Goal: Complete application form: Complete application form

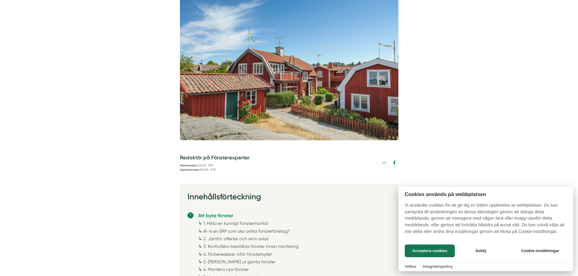
scroll to position [182, 0]
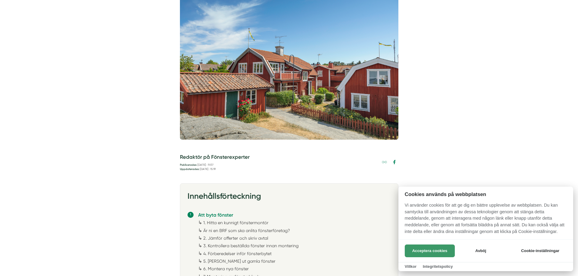
click at [418, 249] on button "Acceptera cookies" at bounding box center [430, 251] width 50 height 13
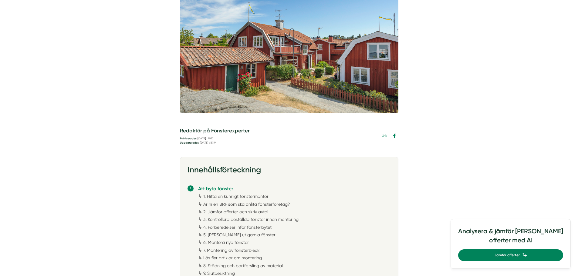
scroll to position [0, 0]
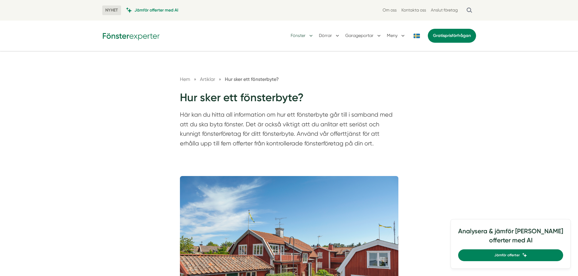
click at [306, 38] on button "Fönster" at bounding box center [302, 36] width 23 height 16
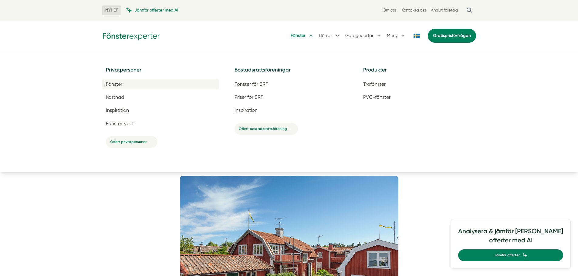
click at [131, 86] on link "Fönster" at bounding box center [160, 84] width 116 height 11
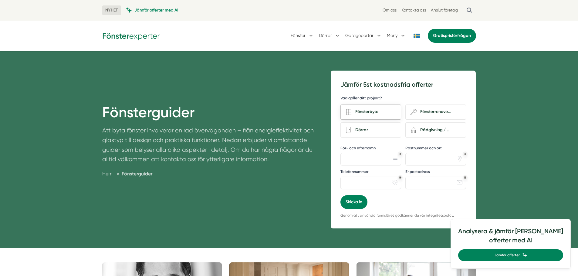
click at [380, 115] on div "Fönsterbyte" at bounding box center [374, 112] width 44 height 8
click at [0, 0] on input "Fönsterbyte" at bounding box center [0, 0] width 0 height 0
click at [456, 41] on link "Gratis prisförfrågan" at bounding box center [452, 36] width 48 height 14
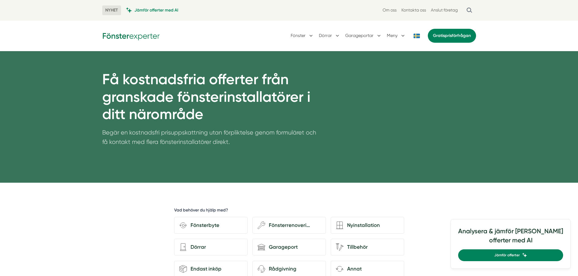
scroll to position [152, 0]
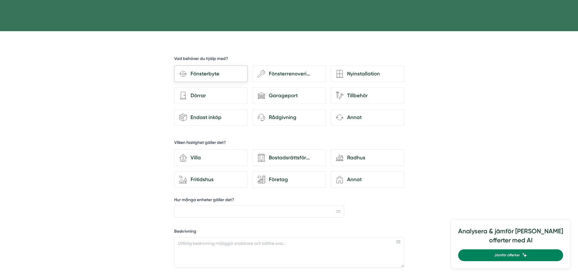
click at [218, 70] on div "Fönsterbyte" at bounding box center [215, 74] width 56 height 8
click at [0, 0] on input "Fönsterbyte" at bounding box center [0, 0] width 0 height 0
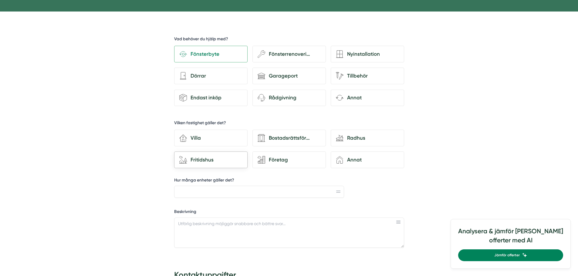
scroll to position [182, 0]
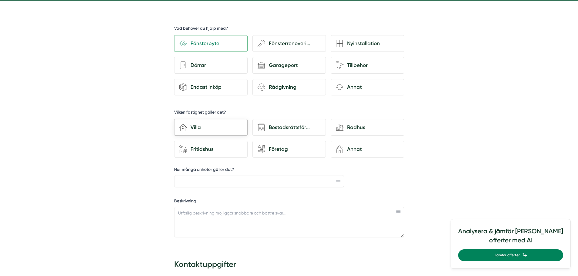
click at [226, 132] on div "house-3 Villa" at bounding box center [210, 127] width 73 height 17
click at [0, 0] on input "house-3 Villa" at bounding box center [0, 0] width 0 height 0
click at [238, 181] on input "Hur många enheter gäller det?" at bounding box center [259, 181] width 170 height 12
type input "5"
click at [245, 212] on textarea "Beskrivning" at bounding box center [289, 222] width 230 height 30
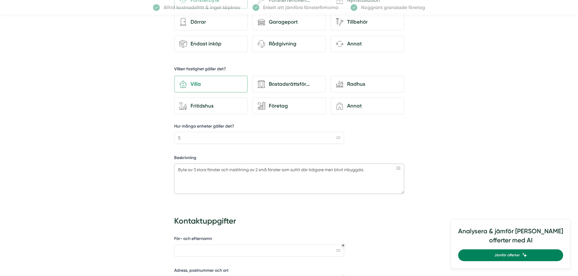
scroll to position [212, 0]
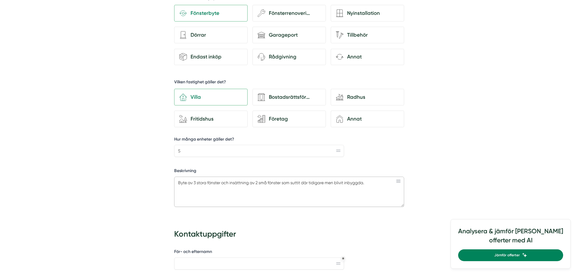
drag, startPoint x: 222, startPoint y: 182, endPoint x: 230, endPoint y: 180, distance: 8.8
click at [221, 182] on textarea "Byte av 3 stora fönster och insättning av 2 små fönster som suttit där tidigare…" at bounding box center [289, 192] width 230 height 30
click at [244, 183] on textarea "Byte av 3 stora fönster (Största 150x130 karm och två lite mindre men fortfaran…" at bounding box center [289, 192] width 230 height 30
click at [311, 191] on textarea "Byte av 3 stora fönster (Största 1500x1300 karm och två lite mindre men fortfar…" at bounding box center [289, 192] width 230 height 30
drag, startPoint x: 304, startPoint y: 191, endPoint x: 205, endPoint y: 197, distance: 99.7
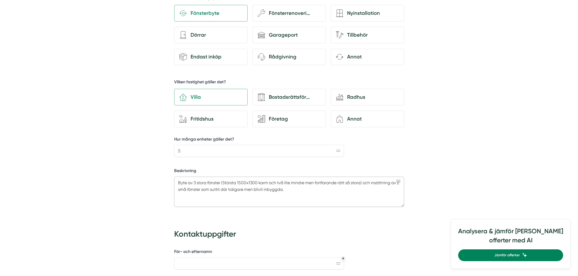
click at [205, 197] on textarea "Byte av 3 stora fönster (Största 1500x1300 karm och två lite mindre men fortfar…" at bounding box center [289, 192] width 230 height 30
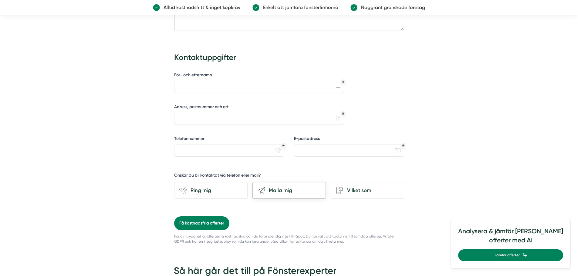
scroll to position [394, 0]
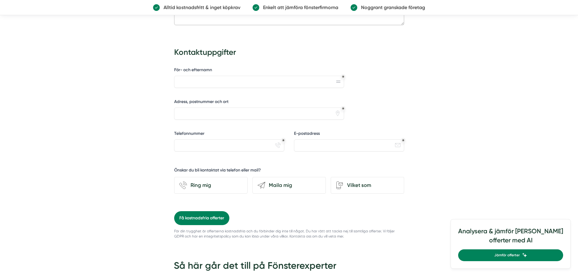
type textarea "Byte av 3 stora fönster (Största 1500x1300 karm och två lite mindre men fortfar…"
click at [223, 81] on input "För- och efternamn" at bounding box center [259, 82] width 170 height 12
type input "Levi Svensson"
type input "Räxed Granliden 1"
click at [222, 142] on input "Telefonnummer" at bounding box center [229, 146] width 110 height 12
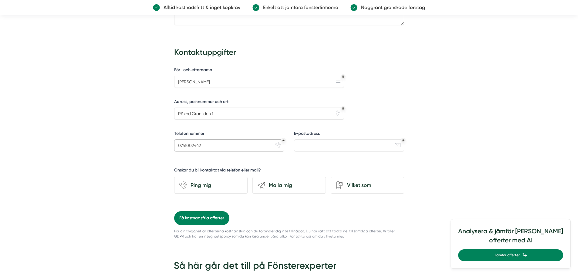
type input "0761002442"
click at [346, 144] on input "E-postadress" at bounding box center [349, 146] width 110 height 12
type input "svensson.levi99@gmail.com"
click at [267, 182] on div "Maila mig" at bounding box center [293, 185] width 56 height 8
click at [0, 0] on input "send-email Maila mig" at bounding box center [0, 0] width 0 height 0
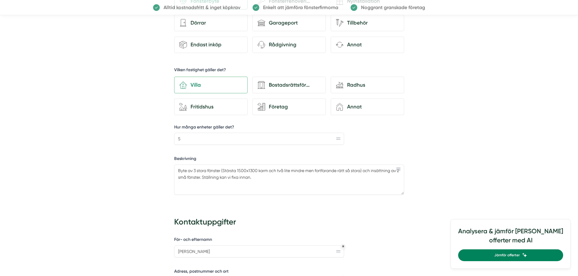
scroll to position [212, 0]
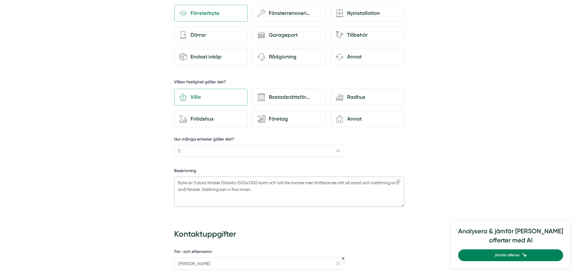
drag, startPoint x: 204, startPoint y: 190, endPoint x: 227, endPoint y: 190, distance: 23.1
click at [204, 190] on textarea "Byte av 3 stora fönster (Största 1500x1300 karm och två lite mindre men fortfar…" at bounding box center [289, 192] width 230 height 30
click at [244, 187] on textarea "Byte av 3 stora fönster (Största 1500x1300 karm och två lite mindre men fortfar…" at bounding box center [289, 192] width 230 height 30
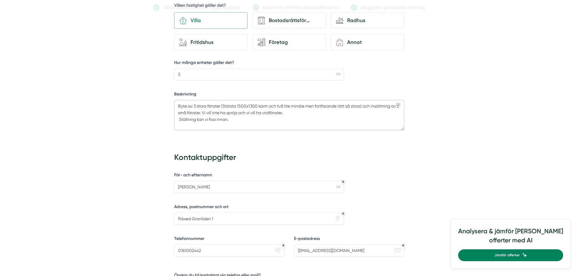
scroll to position [303, 0]
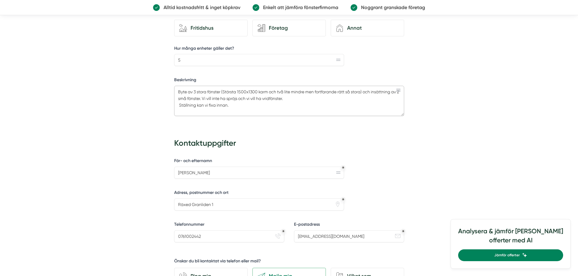
click at [206, 99] on textarea "Byte av 3 stora fönster (Största 1500x1300 karm och två lite mindre men fortfar…" at bounding box center [289, 101] width 230 height 30
click at [247, 98] on textarea "Byte av 3 stora fönster (Största 1500x1300 karm och två lite mindre men fortfar…" at bounding box center [289, 101] width 230 height 30
click at [256, 99] on textarea "Byte av 3 stora fönster (Största 1500x1300 karm och två lite mindre men fortfar…" at bounding box center [289, 101] width 230 height 30
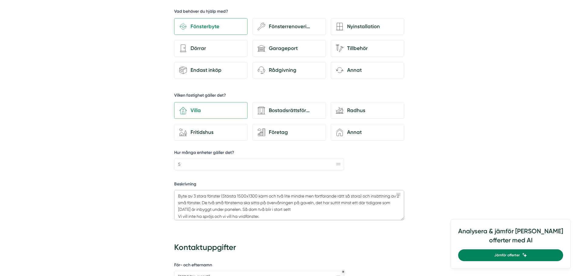
scroll to position [212, 0]
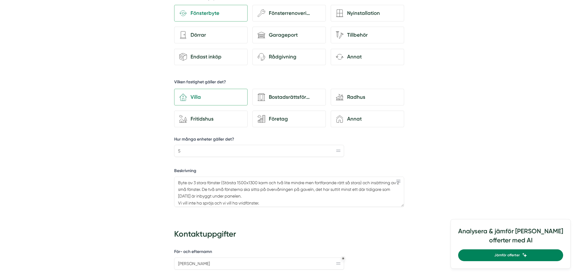
click at [409, 232] on div "d35abcdf-8317-4fc9-a841-90f623c1ce98 Vad behöver du hjälp med? Fönsterbyte wenc…" at bounding box center [288, 249] width 297 height 556
click at [362, 183] on textarea "Byte av 3 stora fönster (Största 1500x1300 karm och två lite mindre men fortfar…" at bounding box center [289, 192] width 230 height 30
click at [310, 197] on textarea "Byte av 3 stora fönster (Största 1500x1300 karm och två lite mindre men fortfar…" at bounding box center [289, 192] width 230 height 30
click at [305, 197] on textarea "Byte av 3 stora fönster (Största 1500x1300 karm och två lite mindre men fortfar…" at bounding box center [289, 192] width 230 height 30
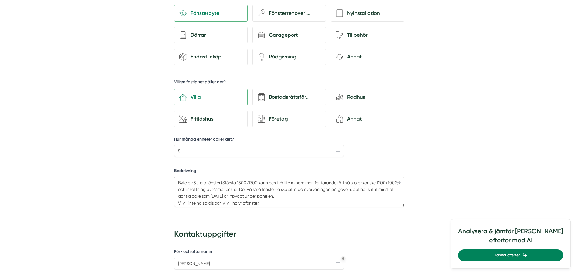
scroll to position [9, 0]
click at [266, 196] on textarea "Byte av 3 stora fönster (Största 1500x1300 karm och två lite mindre men fortfar…" at bounding box center [289, 192] width 230 height 30
click at [259, 194] on textarea "Byte av 3 stora fönster (Största 1500x1300 karm och två lite mindre men fortfar…" at bounding box center [289, 192] width 230 height 30
click at [200, 190] on textarea "Byte av 3 stora fönster (Största 1500x1300 karm och två lite mindre men fortfar…" at bounding box center [289, 192] width 230 height 30
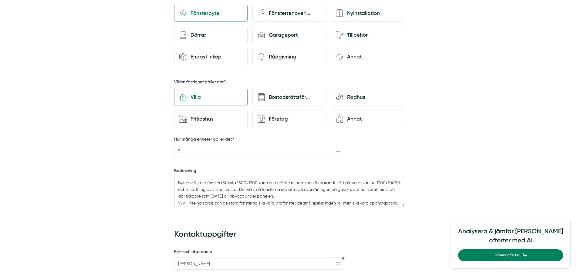
click at [198, 190] on textarea "Byte av 3 stora fönster (Största 1500x1300 karm och två lite mindre men fortfar…" at bounding box center [289, 192] width 230 height 30
drag, startPoint x: 379, startPoint y: 182, endPoint x: 366, endPoint y: 183, distance: 13.7
click at [366, 183] on textarea "Byte av 3 stora fönster (Största 1500x1300 karm och två lite mindre men fortfar…" at bounding box center [289, 192] width 230 height 30
click at [374, 183] on textarea "Byte av 3 stora fönster (Största 1500x1300 karm och två lite mindre men fortfar…" at bounding box center [289, 192] width 230 height 30
click at [385, 183] on textarea "Byte av 3 stora fönster (Största 1500x1300 karm och två lite mindre men fortfar…" at bounding box center [289, 192] width 230 height 30
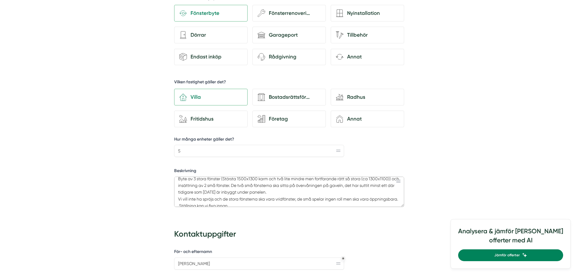
scroll to position [15, 0]
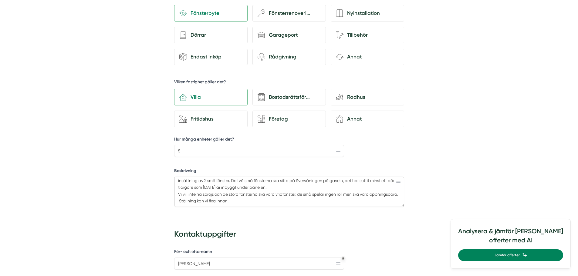
click at [234, 200] on textarea "Byte av 3 stora fönster (Största 1500x1300 karm och två lite mindre men fortfar…" at bounding box center [289, 192] width 230 height 30
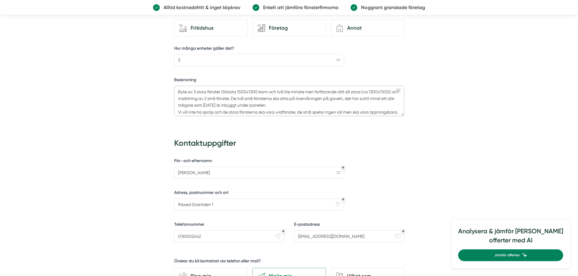
scroll to position [182, 0]
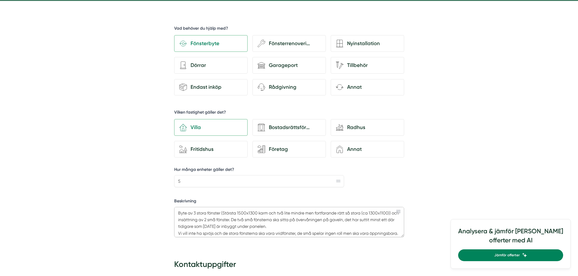
click at [391, 213] on textarea "Byte av 3 stora fönster (Största 1500x1300 karm och två lite mindre men fortfar…" at bounding box center [289, 222] width 230 height 30
click at [267, 228] on textarea "Byte av 3 stora fönster (Största 1500x1300 karm och två lite mindre men fortfar…" at bounding box center [289, 222] width 230 height 30
click at [292, 226] on textarea "Byte av 3 stora fönster (Största 1500x1300 karm och två lite mindre men fortfar…" at bounding box center [289, 222] width 230 height 30
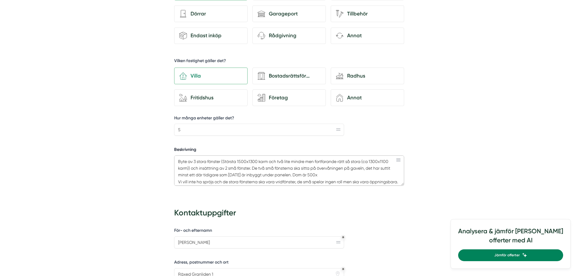
scroll to position [243, 0]
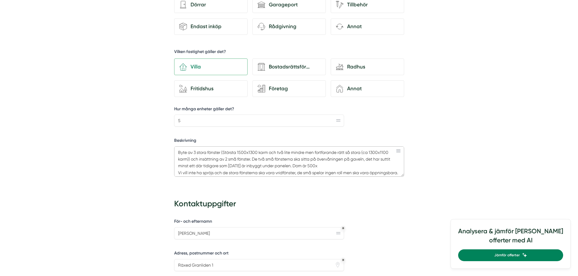
drag, startPoint x: 322, startPoint y: 165, endPoint x: 290, endPoint y: 167, distance: 31.6
click at [290, 167] on textarea "Byte av 3 stora fönster (Största 1500x1300 karm och två lite mindre men fortfar…" at bounding box center [289, 162] width 230 height 30
click at [251, 160] on textarea "Byte av 3 stora fönster (Största 1500x1300 karm och två lite mindre men fortfar…" at bounding box center [289, 162] width 230 height 30
click at [326, 170] on textarea "Byte av 3 stora fönster (Största 1500x1300 karm och två lite mindre men fortfar…" at bounding box center [289, 162] width 230 height 30
click at [378, 174] on textarea "Byte av 3 stora fönster (Största 1500x1300 karm och två lite mindre men fortfar…" at bounding box center [289, 162] width 230 height 30
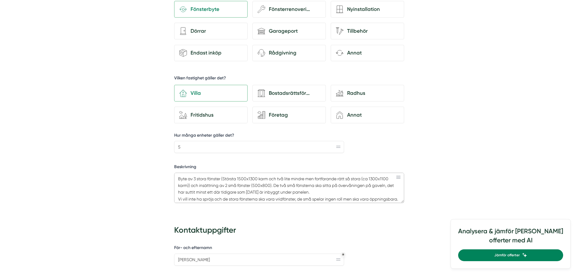
scroll to position [182, 0]
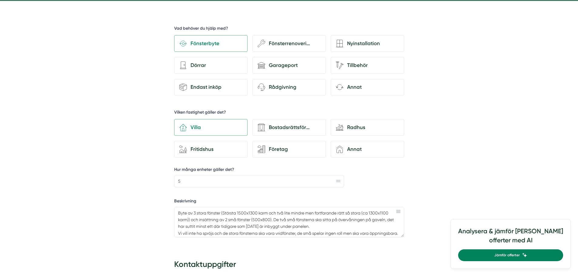
drag, startPoint x: 490, startPoint y: 125, endPoint x: 503, endPoint y: 142, distance: 21.4
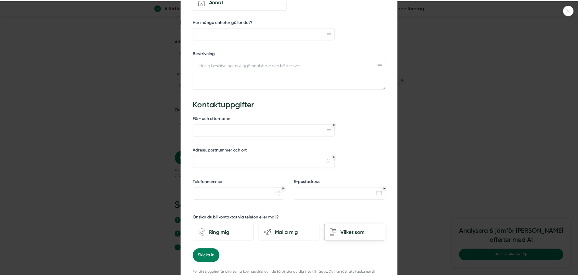
scroll to position [17, 0]
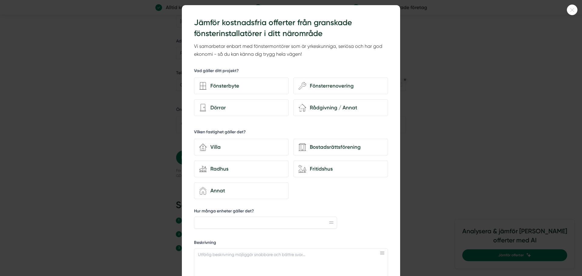
click at [570, 11] on icon at bounding box center [573, 10] width 10 height 4
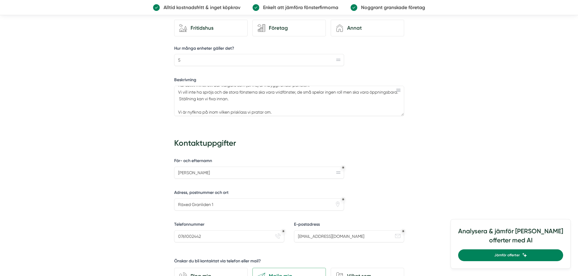
scroll to position [0, 0]
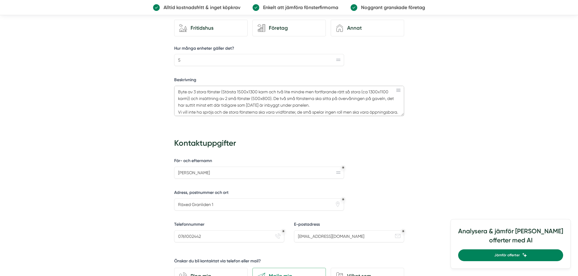
click at [266, 99] on textarea "Byte av 3 stora fönster (Största 1500x1300 karm och två lite mindre men fortfar…" at bounding box center [289, 101] width 230 height 30
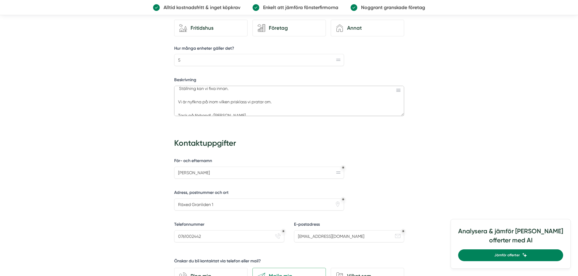
click at [216, 91] on textarea "Byte av 3 stora fönster (Största 1500x1300 karm och två lite mindre men fortfar…" at bounding box center [289, 101] width 230 height 30
click at [177, 95] on textarea "Byte av 3 stora fönster (Största 1500x1300 karm och två lite mindre men fortfar…" at bounding box center [289, 101] width 230 height 30
click at [217, 102] on textarea "Byte av 3 stora fönster (Största 1500x1300 karm och två lite mindre men fortfar…" at bounding box center [289, 101] width 230 height 30
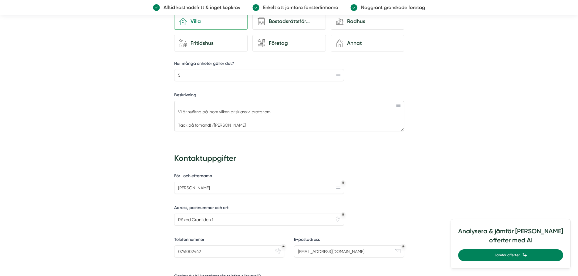
scroll to position [303, 0]
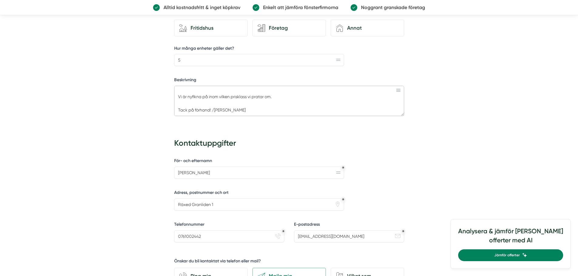
drag, startPoint x: 278, startPoint y: 96, endPoint x: 176, endPoint y: 96, distance: 102.5
click at [176, 96] on textarea "Byte av 3 stora fönster (Största 1500x1300 karm och två lite mindre men fortfar…" at bounding box center [289, 101] width 230 height 30
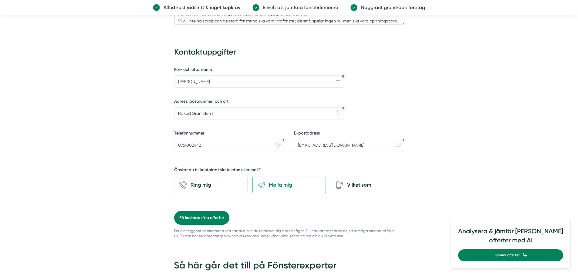
scroll to position [455, 0]
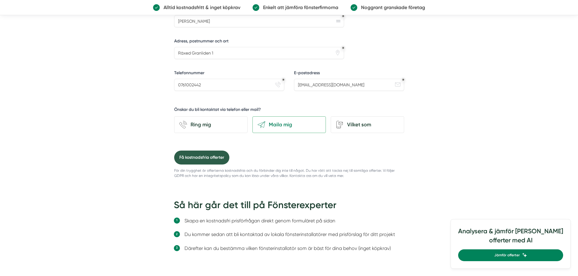
type textarea "Byte av 3 stora fönster (Största 1500x1300 karm och två lite mindre men fortfar…"
click at [220, 159] on button "Få kostnadsfria offerter" at bounding box center [201, 158] width 55 height 14
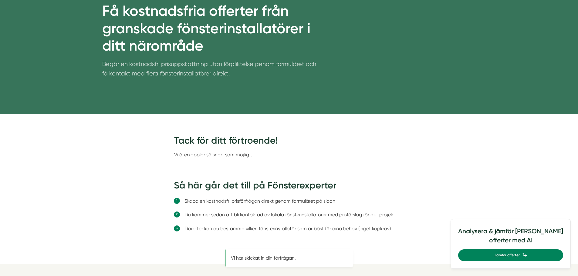
scroll to position [91, 0]
